Goal: Task Accomplishment & Management: Complete application form

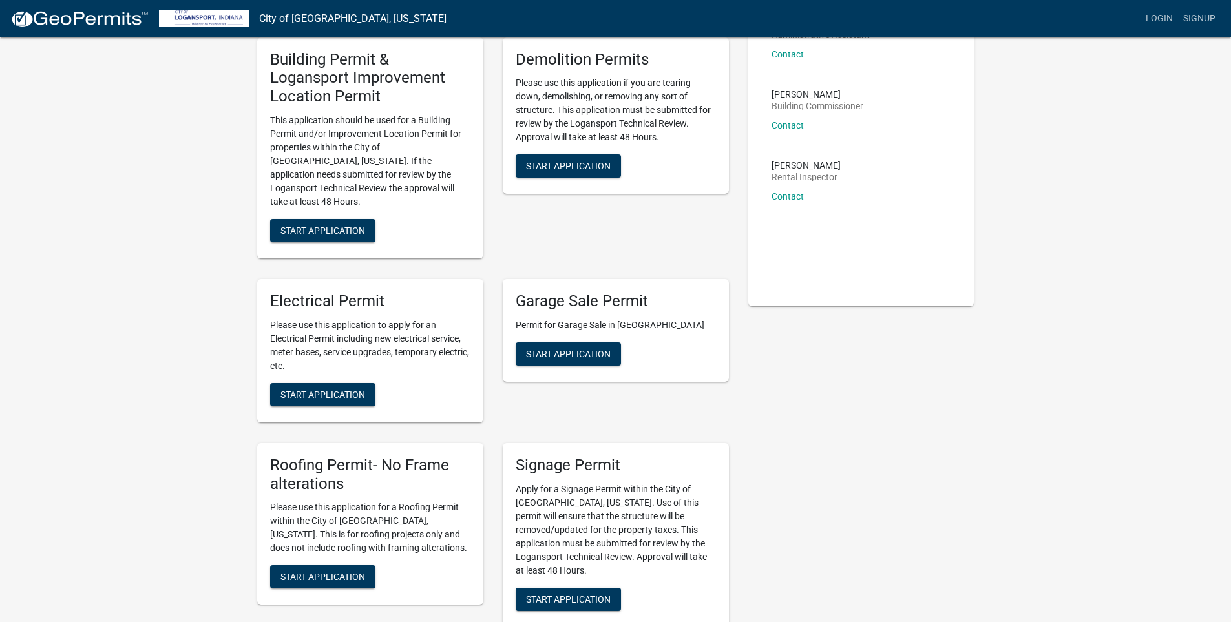
scroll to position [259, 0]
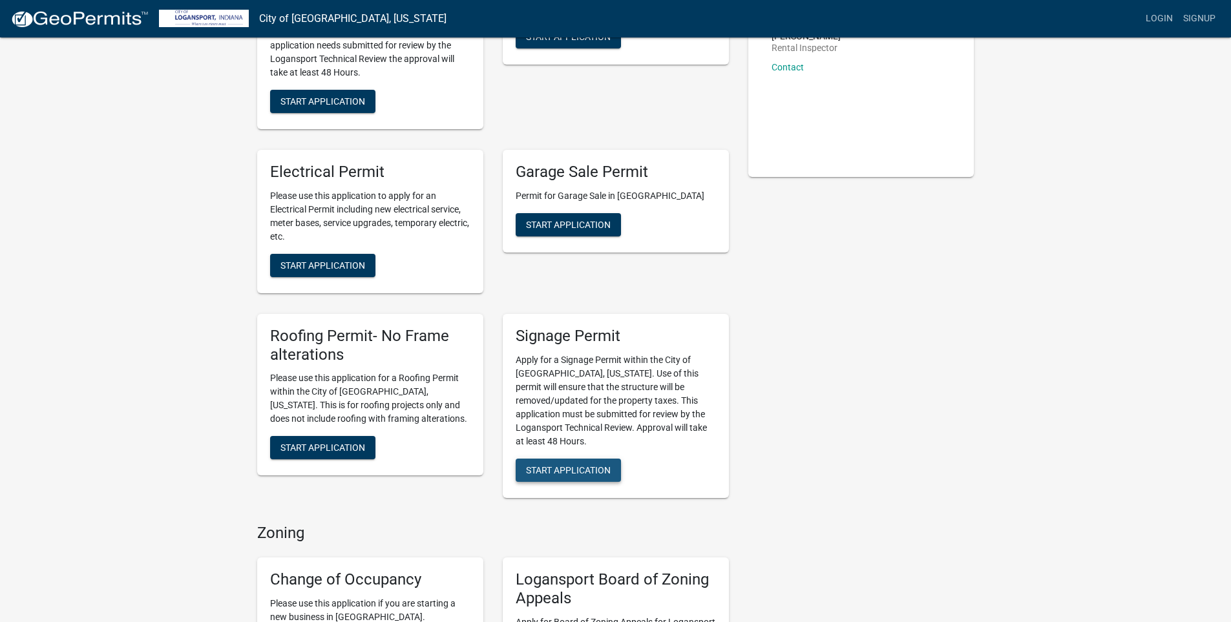
click at [562, 465] on span "Start Application" at bounding box center [568, 470] width 85 height 10
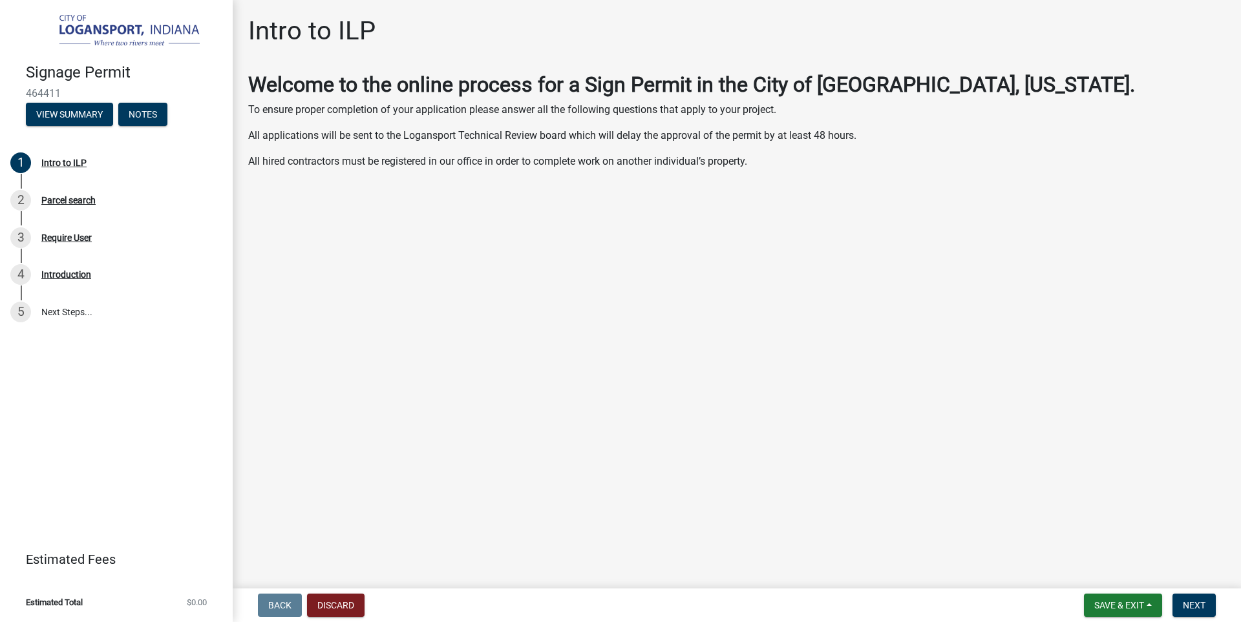
click at [473, 238] on main "Intro to ILP Welcome to the online process for a Sign Permit in the City of Log…" at bounding box center [737, 292] width 1008 height 584
click at [318, 185] on div "Intro to ILP Welcome to the online process for a Sign Permit in the City of Log…" at bounding box center [737, 104] width 997 height 176
click at [456, 281] on main "Intro to ILP Welcome to the online process for a Sign Permit in the City of Log…" at bounding box center [737, 292] width 1008 height 584
click at [1184, 606] on span "Next" at bounding box center [1194, 605] width 23 height 10
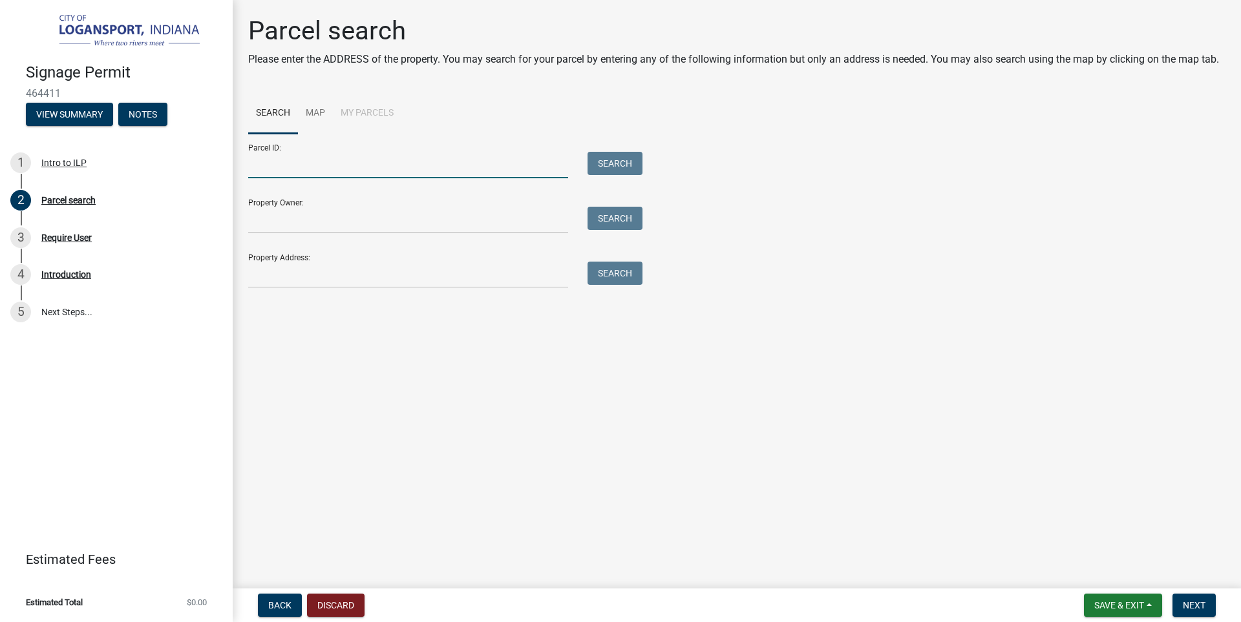
click at [290, 172] on input "Parcel ID:" at bounding box center [408, 165] width 320 height 27
click at [312, 171] on input "Parcel ID:" at bounding box center [408, 165] width 320 height 27
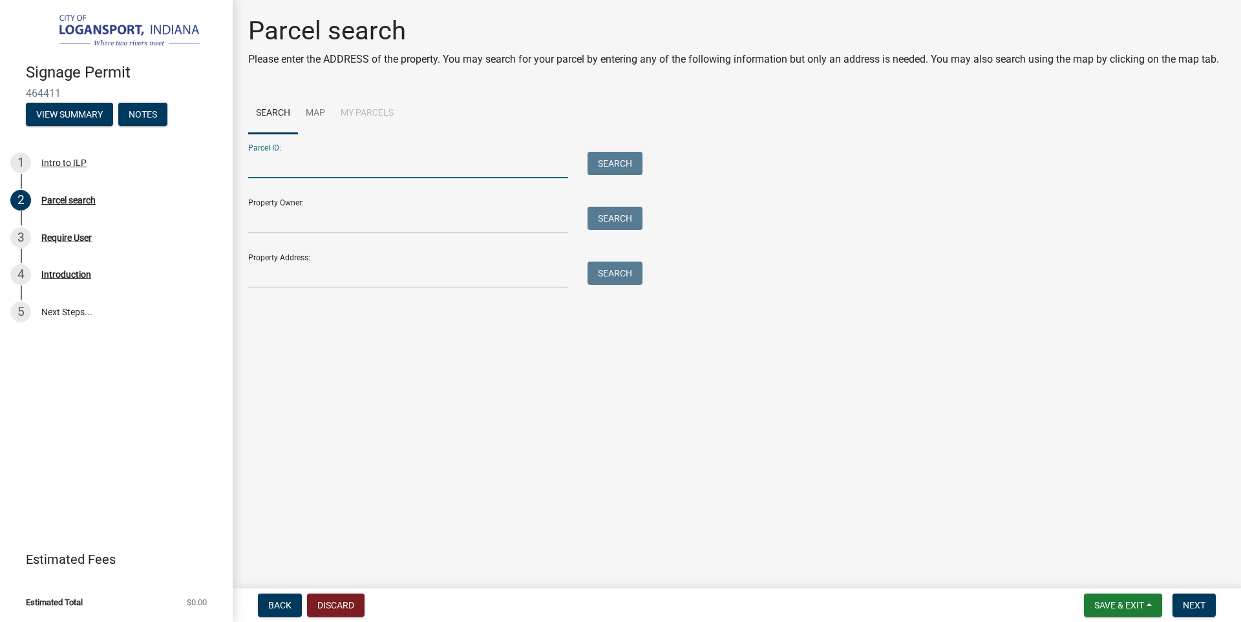
click at [312, 171] on input "Parcel ID:" at bounding box center [408, 165] width 320 height 27
type input "2"
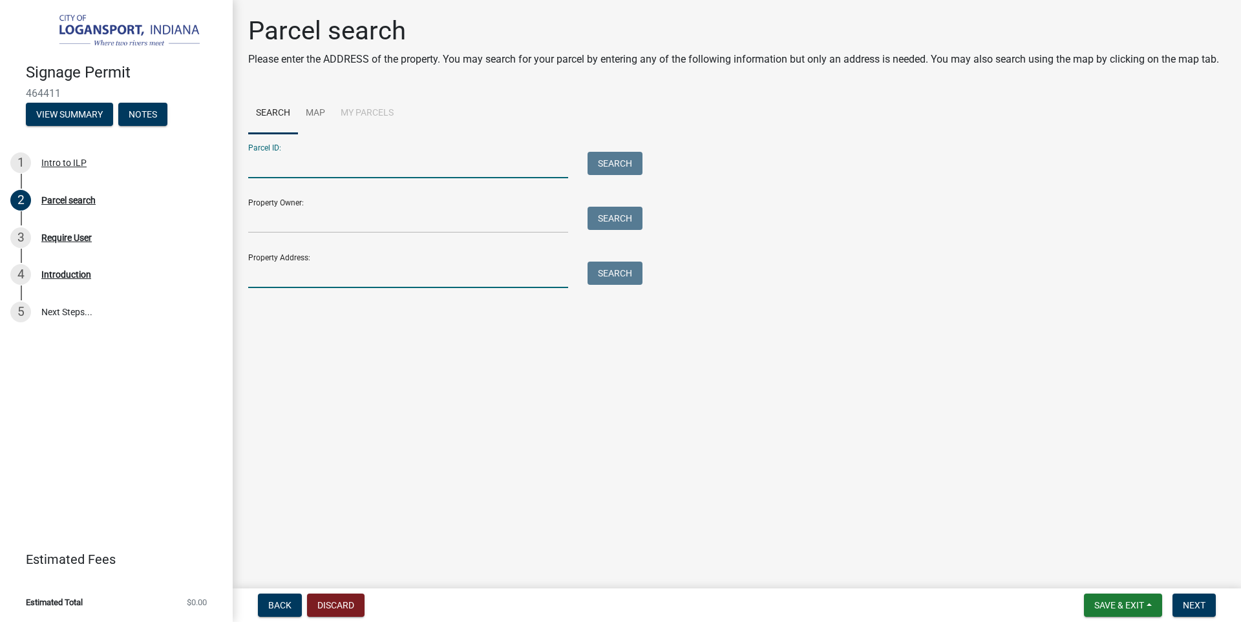
drag, startPoint x: 281, startPoint y: 277, endPoint x: 281, endPoint y: 267, distance: 10.3
click at [281, 269] on input "Property Address:" at bounding box center [408, 275] width 320 height 27
click at [626, 280] on button "Search" at bounding box center [615, 273] width 55 height 23
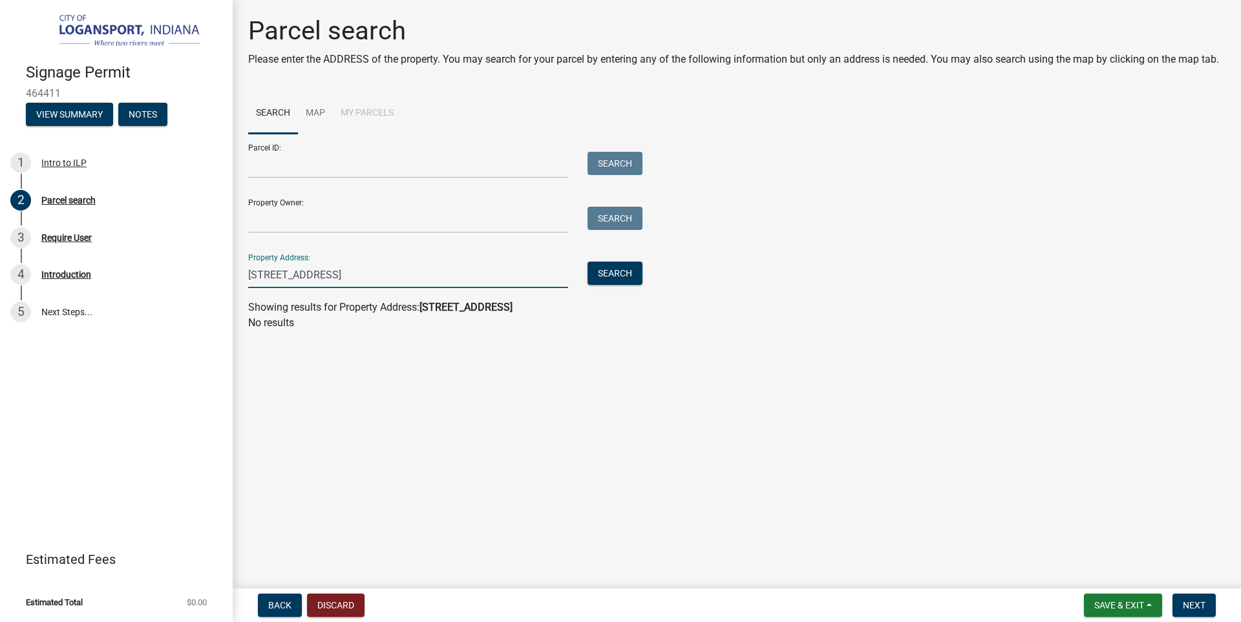
click at [396, 272] on input "2511 East Market" at bounding box center [408, 275] width 320 height 27
type input "2"
click at [321, 107] on link "Map" at bounding box center [315, 113] width 35 height 41
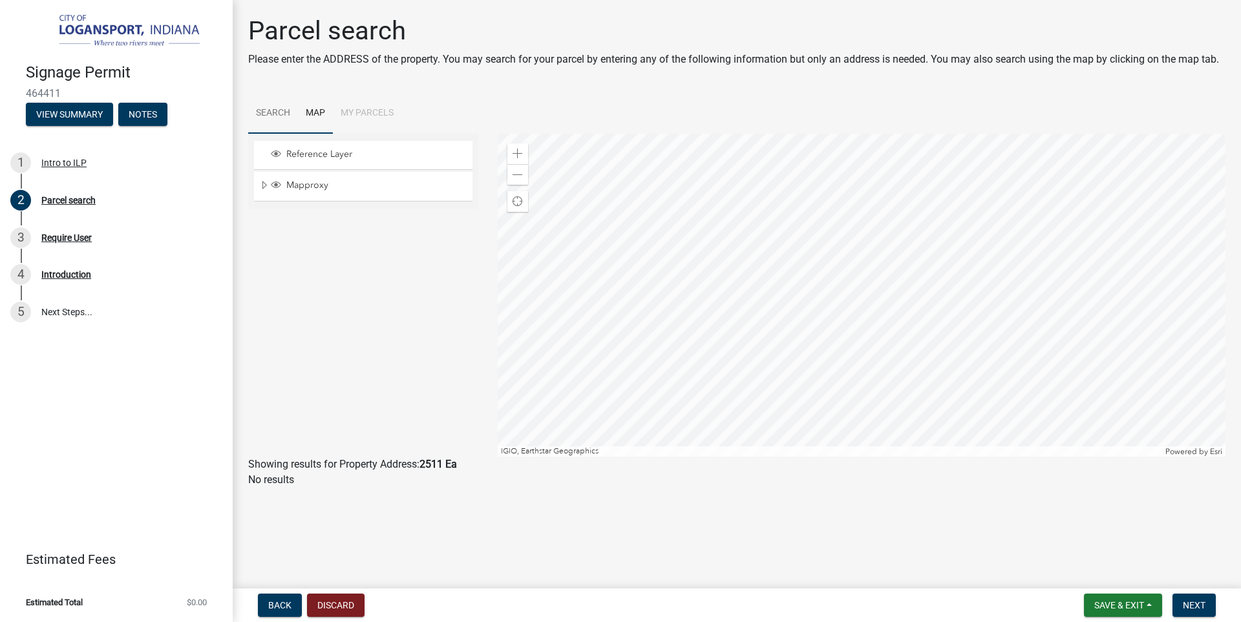
click at [276, 110] on link "Search" at bounding box center [273, 113] width 50 height 41
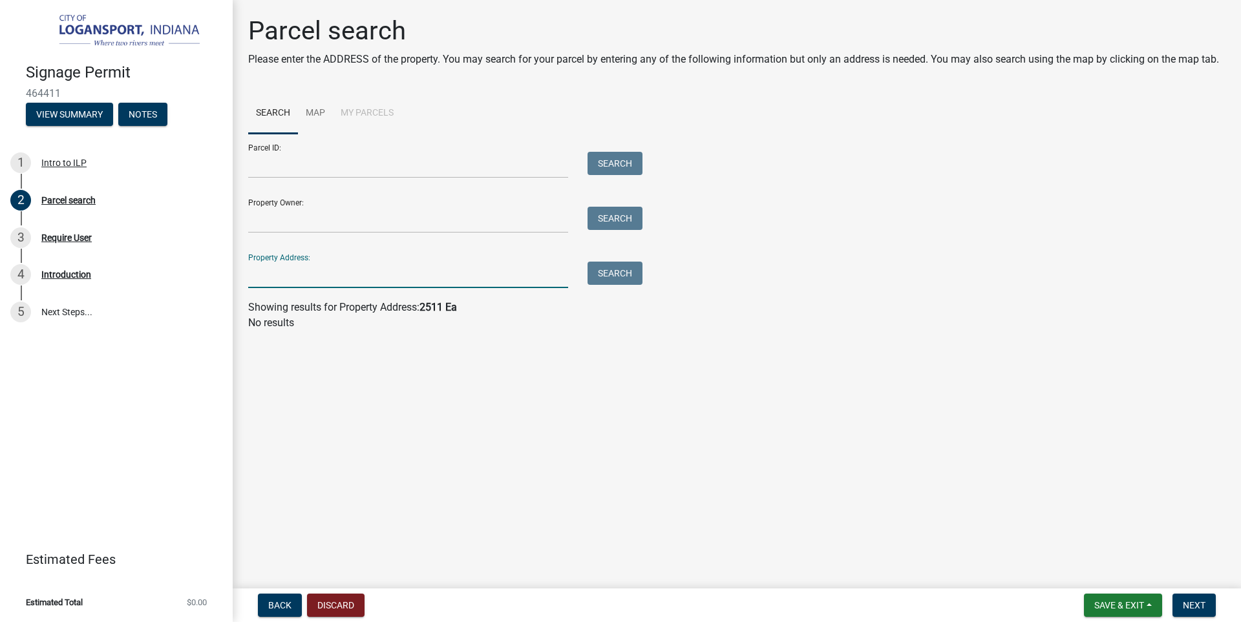
click at [294, 275] on input "Property Address:" at bounding box center [408, 275] width 320 height 27
type input "2511 E Market St."
click at [616, 275] on button "Search" at bounding box center [615, 273] width 55 height 23
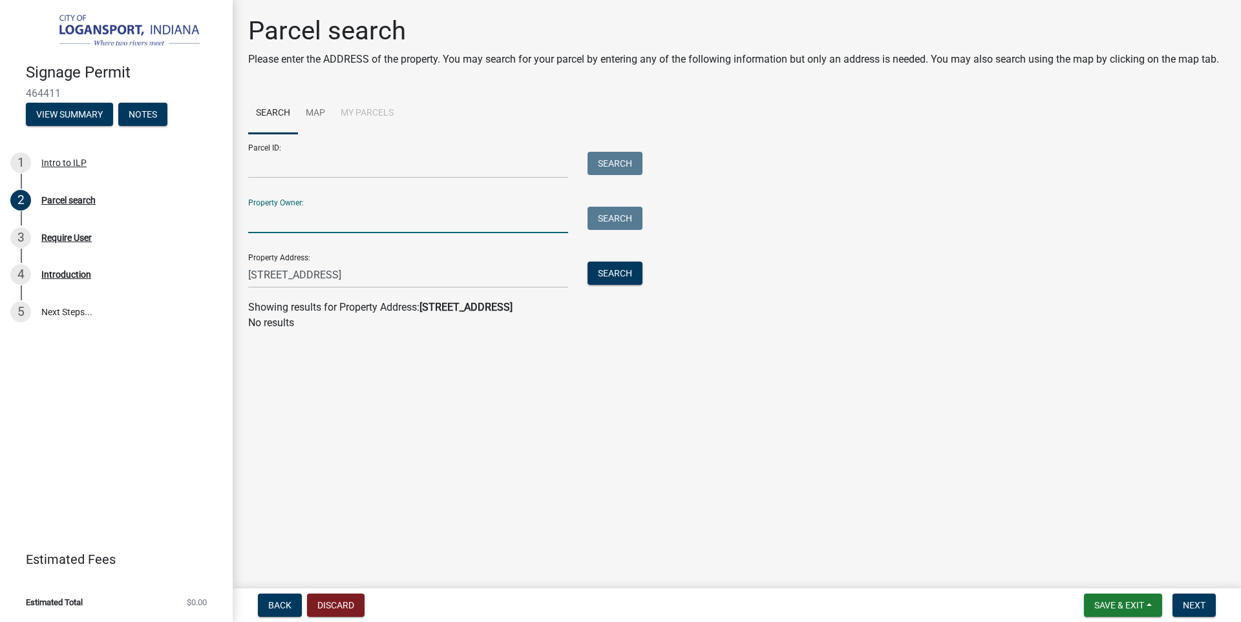
click at [268, 223] on input "Property Owner:" at bounding box center [408, 220] width 320 height 27
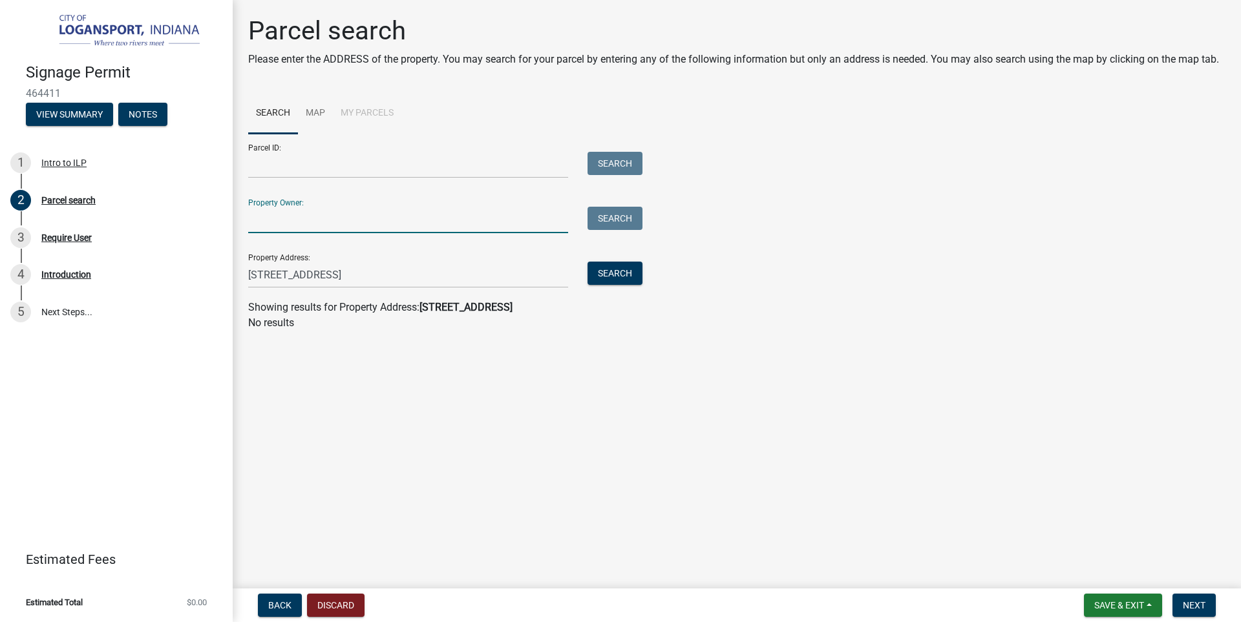
click at [268, 223] on input "Property Owner:" at bounding box center [408, 220] width 320 height 27
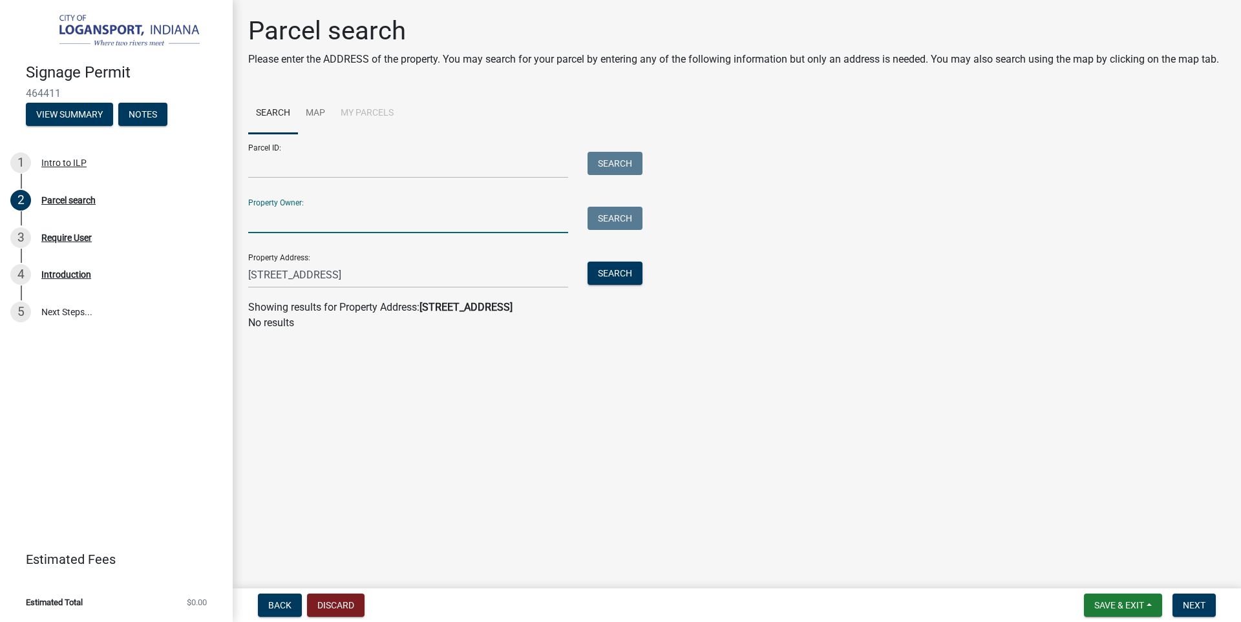
click at [268, 223] on input "Property Owner:" at bounding box center [408, 220] width 320 height 27
click at [1202, 602] on span "Next" at bounding box center [1194, 605] width 23 height 10
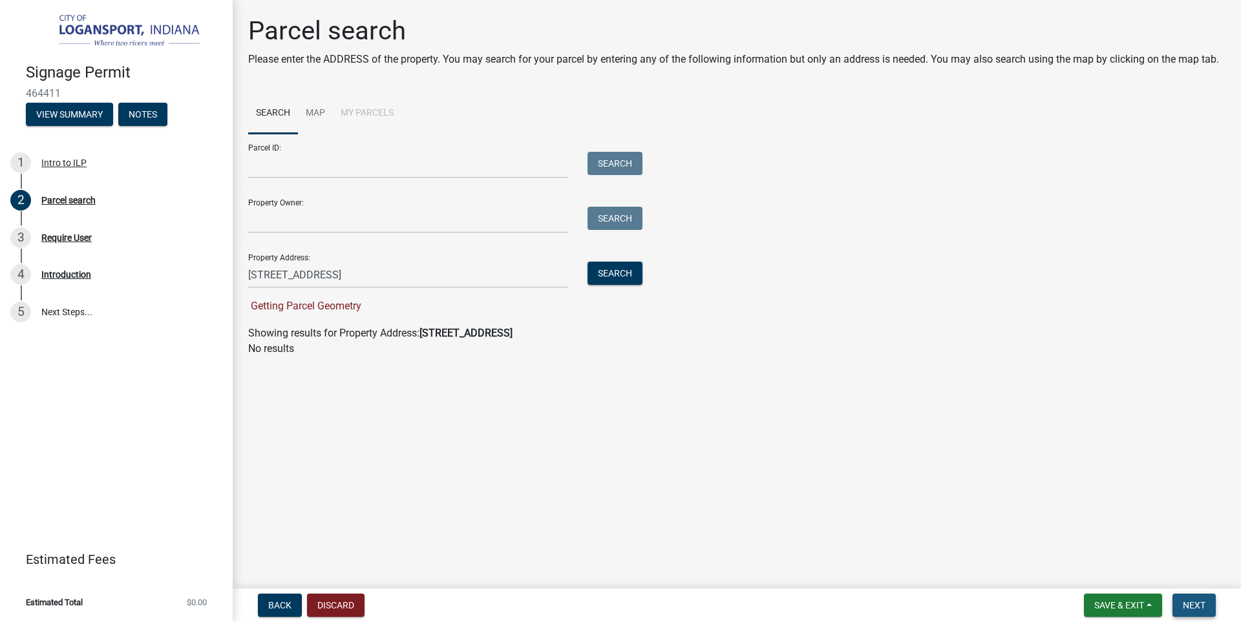
click at [1191, 605] on span "Next" at bounding box center [1194, 605] width 23 height 10
click at [297, 306] on span "Getting Parcel Geometry" at bounding box center [304, 306] width 113 height 12
click at [602, 270] on button "Search" at bounding box center [615, 273] width 55 height 23
click at [317, 109] on link "Map" at bounding box center [315, 113] width 35 height 41
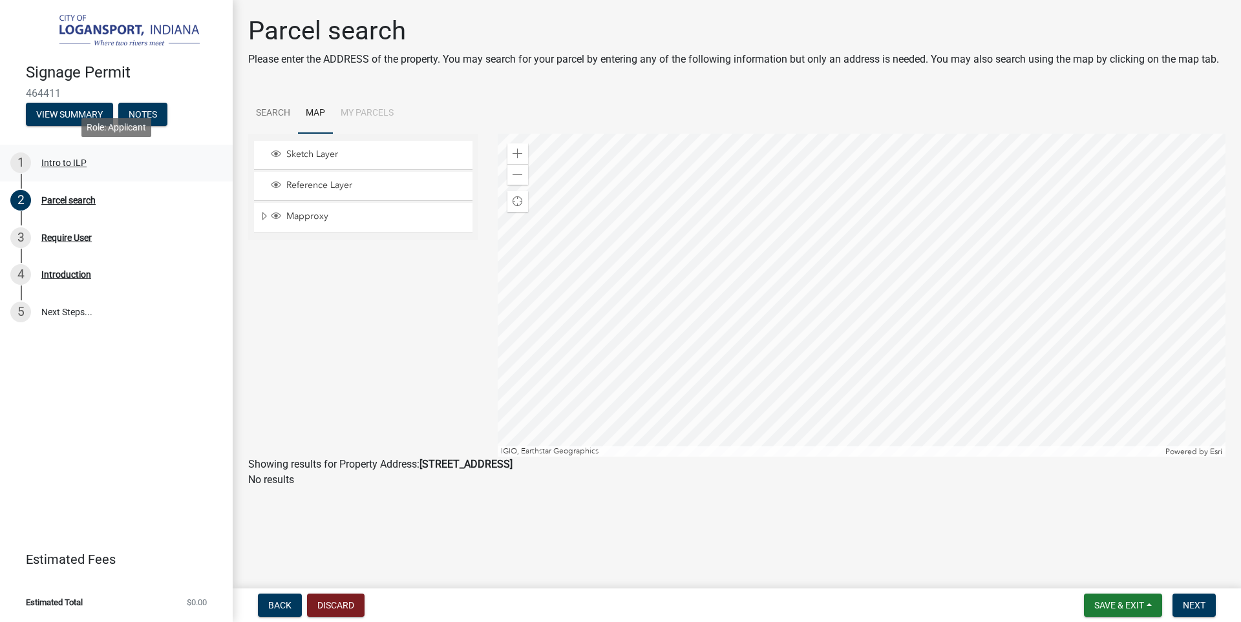
click at [67, 165] on div "Intro to ILP" at bounding box center [63, 162] width 45 height 9
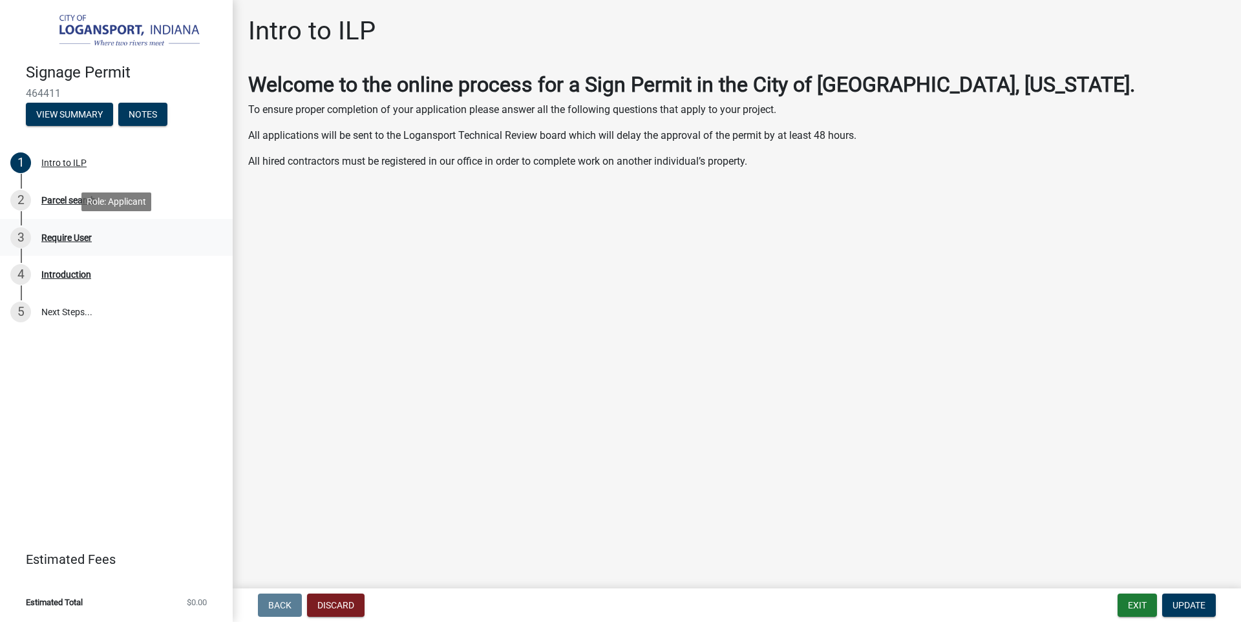
click at [62, 242] on div "Require User" at bounding box center [66, 237] width 50 height 9
click at [63, 240] on div "Require User" at bounding box center [66, 237] width 50 height 9
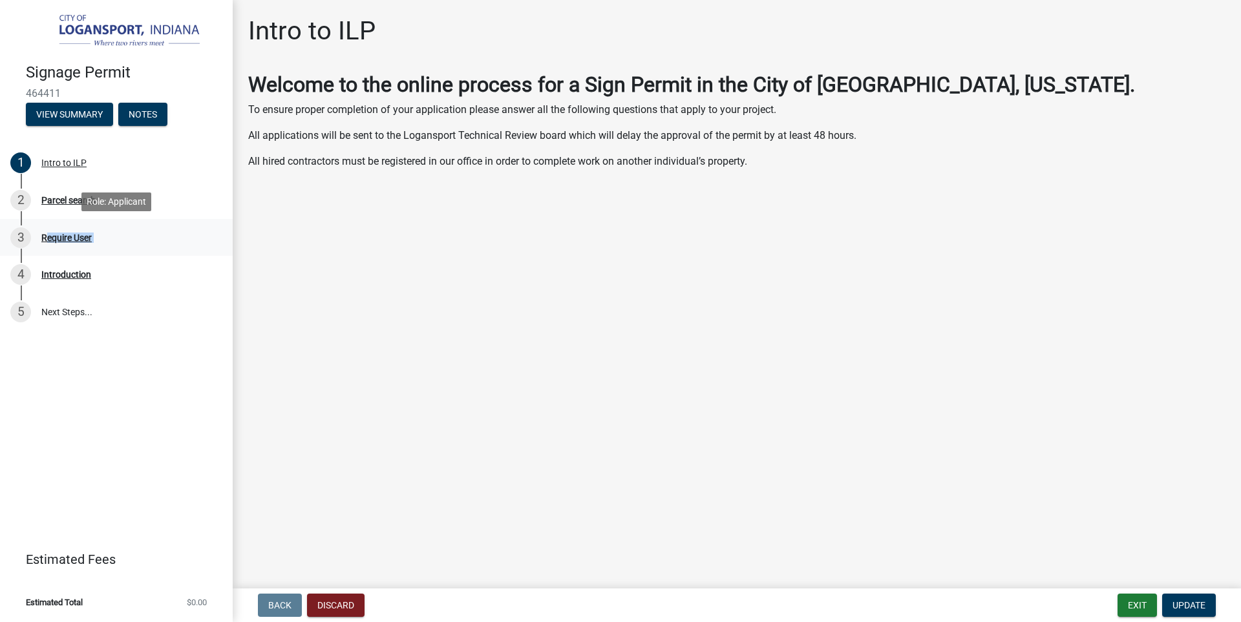
click at [63, 240] on div "Require User" at bounding box center [66, 237] width 50 height 9
click at [61, 202] on div "Parcel search" at bounding box center [68, 200] width 54 height 9
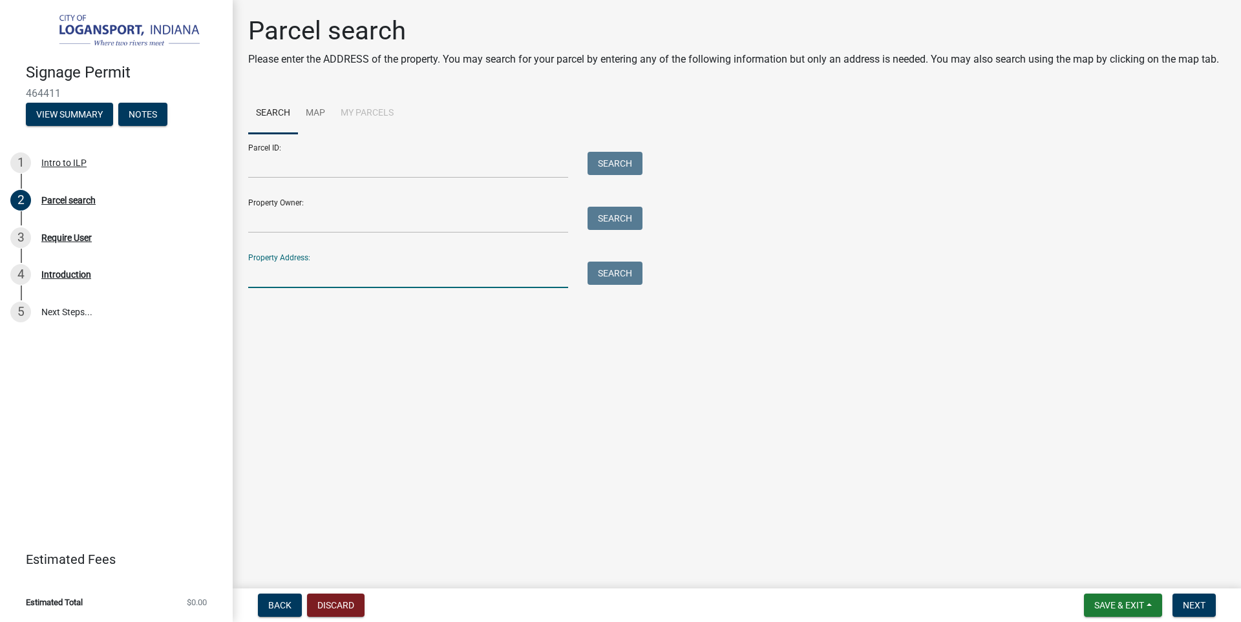
click at [364, 274] on input "Property Address:" at bounding box center [408, 275] width 320 height 27
type input "2511"
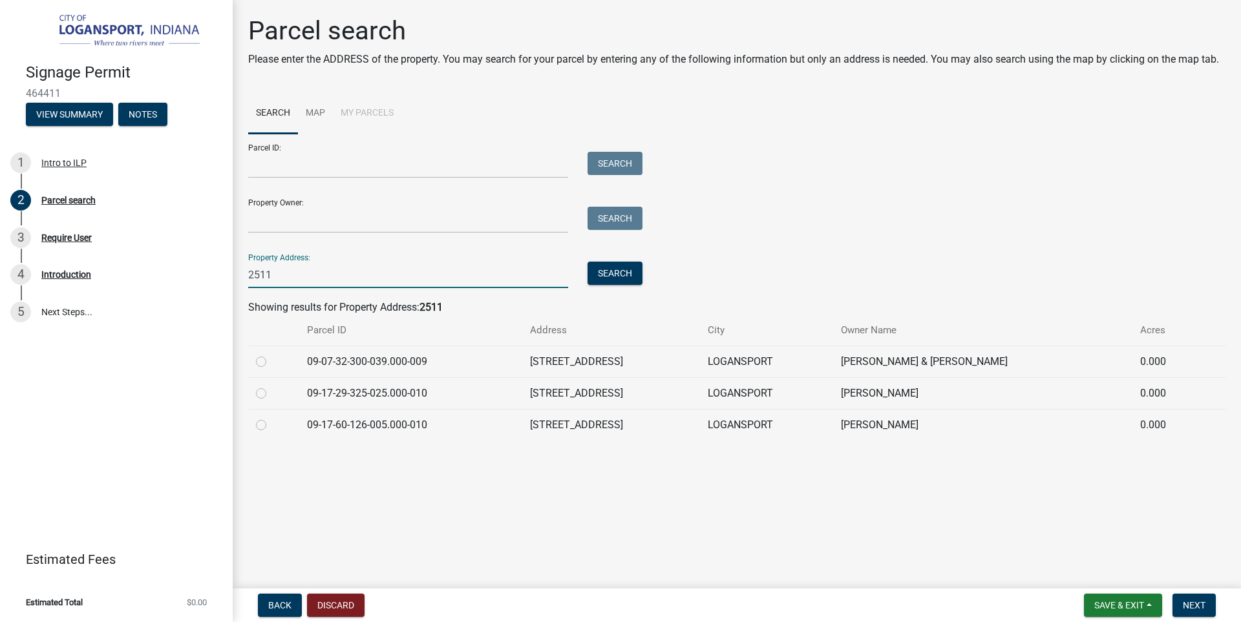
drag, startPoint x: 308, startPoint y: 273, endPoint x: 235, endPoint y: 284, distance: 73.9
click at [235, 284] on div "Parcel search Please enter the ADDRESS of the property. You may search for your…" at bounding box center [737, 234] width 1008 height 437
paste input "2511 E Market St, Logansport, IN 46947"
click at [622, 267] on button "Search" at bounding box center [615, 273] width 55 height 23
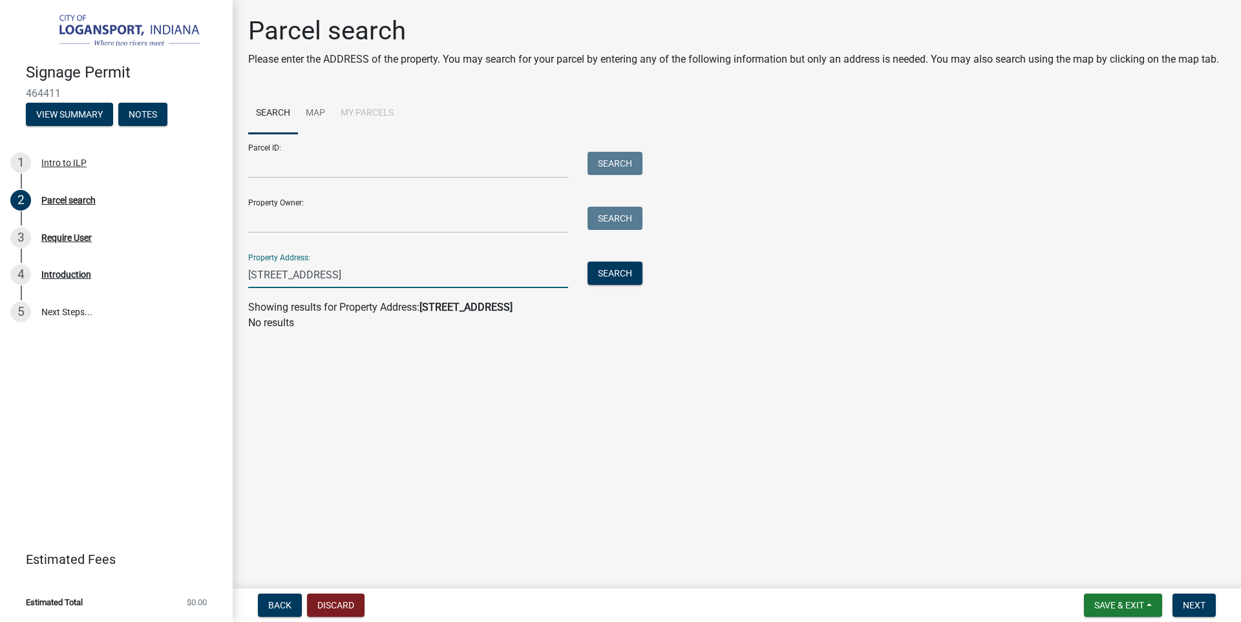
click at [441, 267] on input "2511 E Market St, Logansport, IN 46947" at bounding box center [408, 275] width 320 height 27
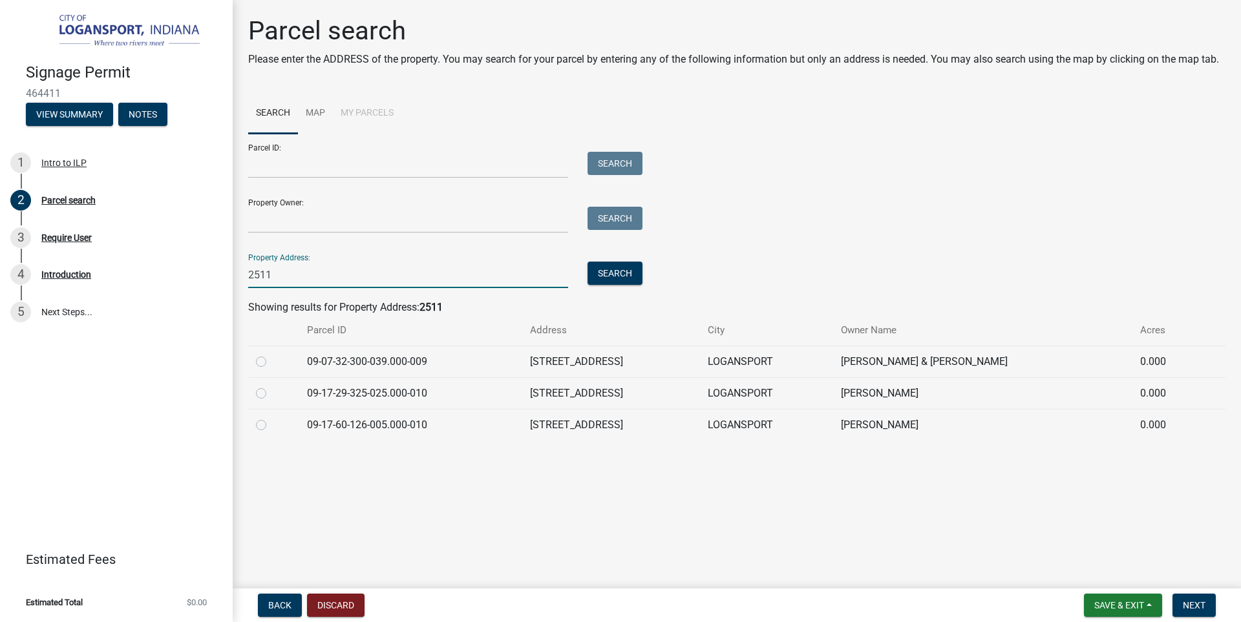
click at [465, 471] on main "Parcel search Please enter the ADDRESS of the property. You may search for your…" at bounding box center [737, 292] width 1008 height 584
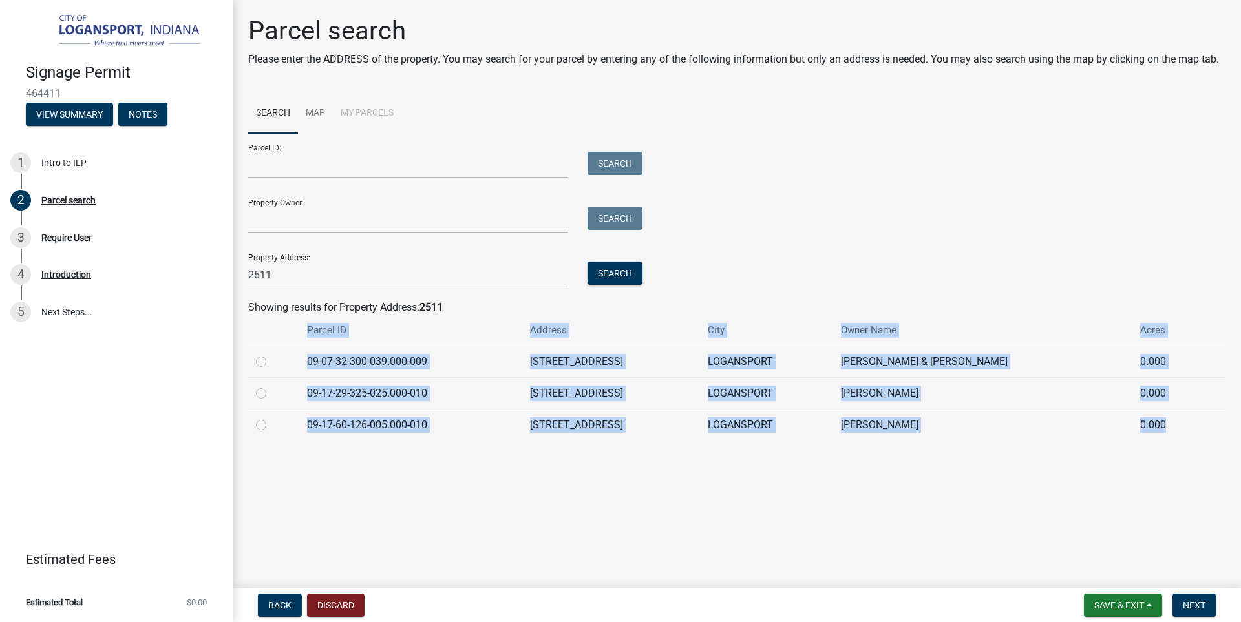
click at [465, 471] on main "Parcel search Please enter the ADDRESS of the property. You may search for your…" at bounding box center [737, 292] width 1008 height 584
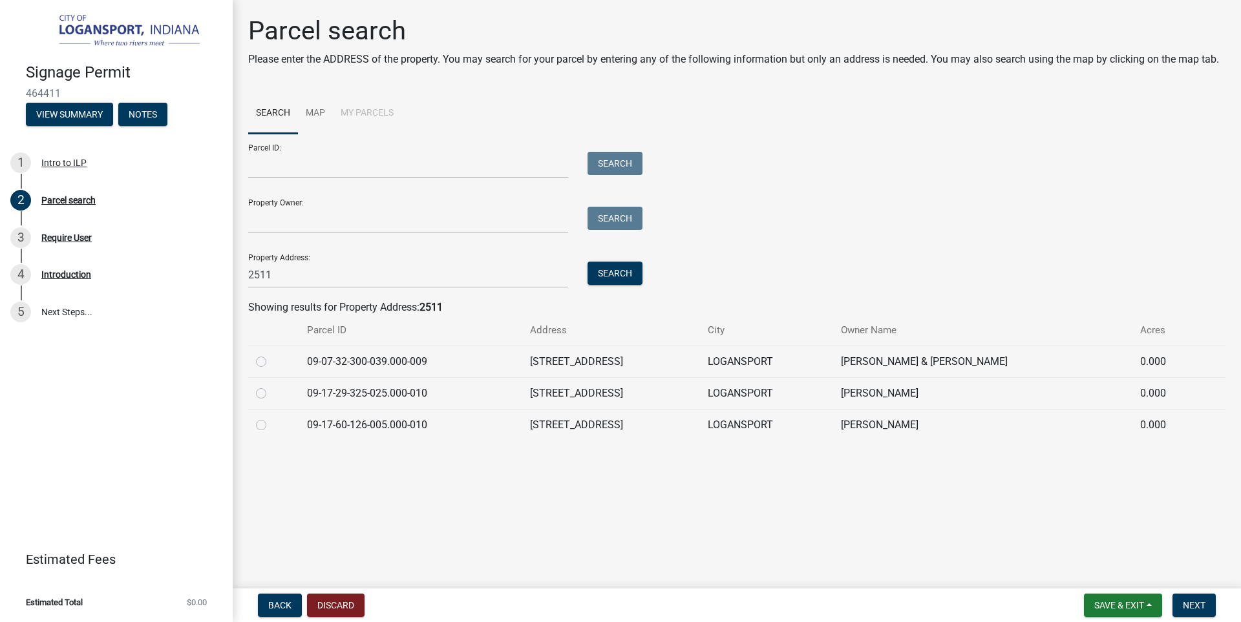
click at [496, 394] on td "09-17-29-325-025.000-010" at bounding box center [410, 393] width 223 height 32
click at [313, 280] on input "2511" at bounding box center [408, 275] width 320 height 27
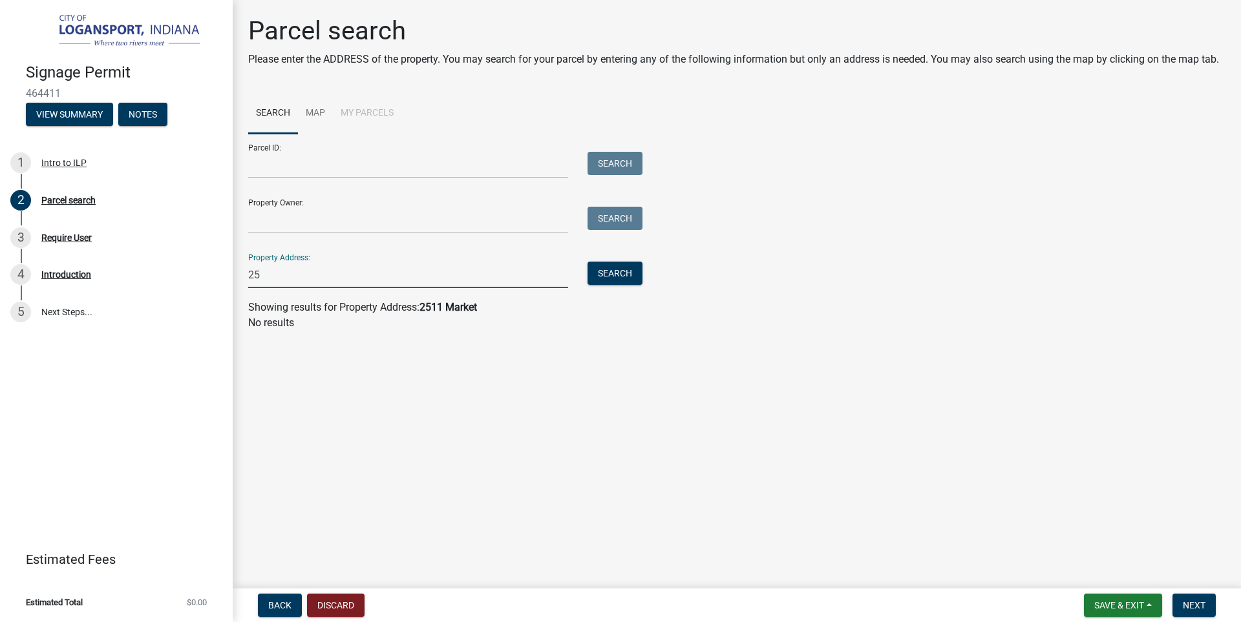
type input "2"
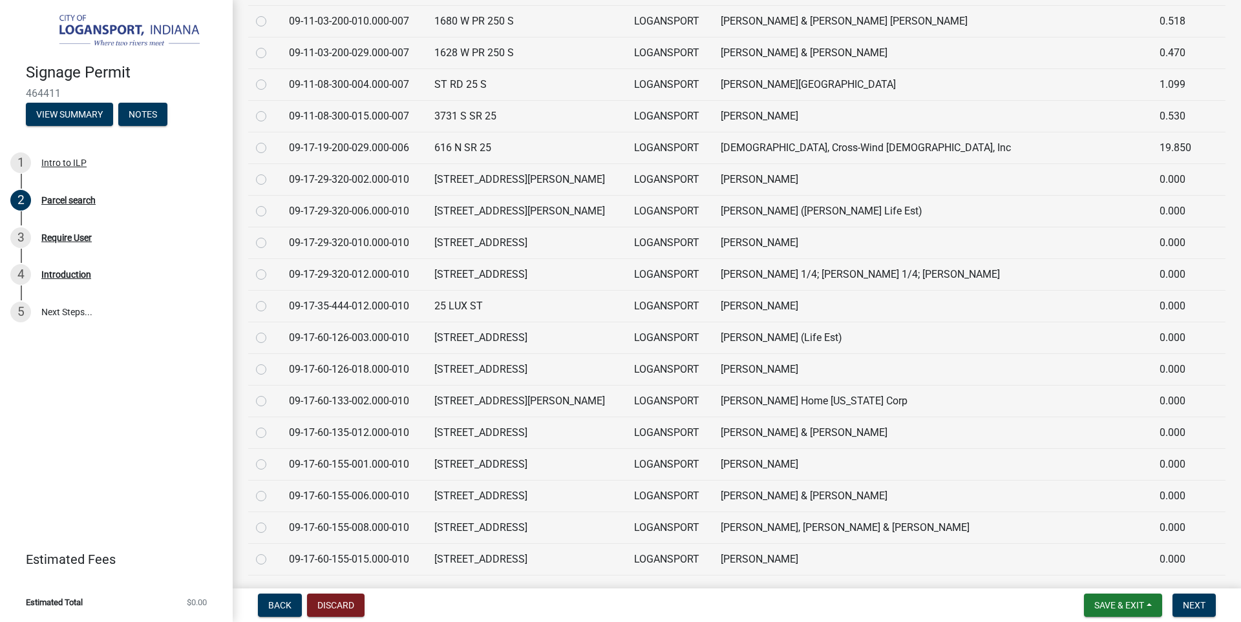
scroll to position [6163, 0]
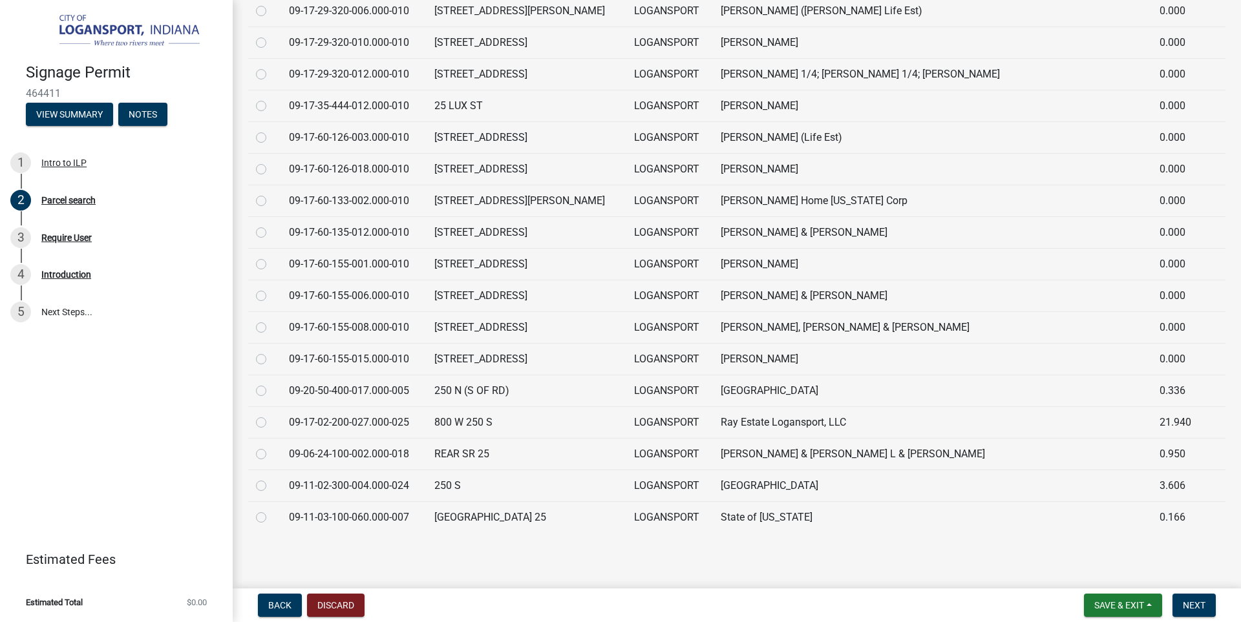
type input "25"
click at [473, 547] on main "Parcel search Please enter the ADDRESS of the property. You may search for your…" at bounding box center [737, 292] width 1008 height 584
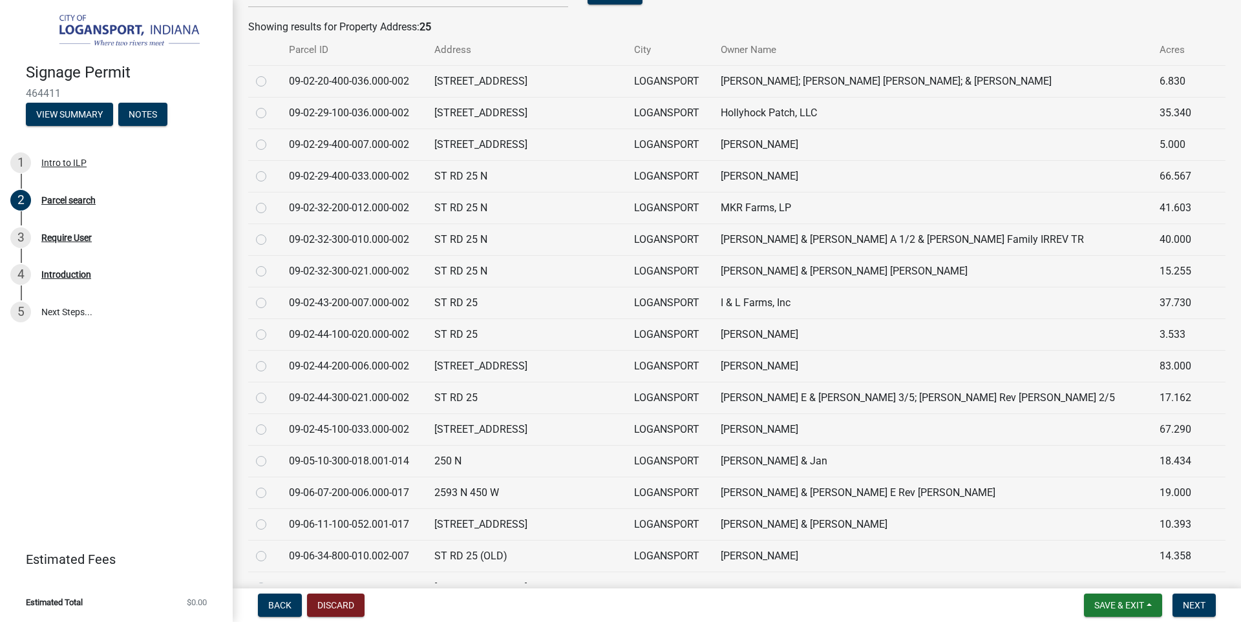
scroll to position [0, 0]
